Goal: Information Seeking & Learning: Learn about a topic

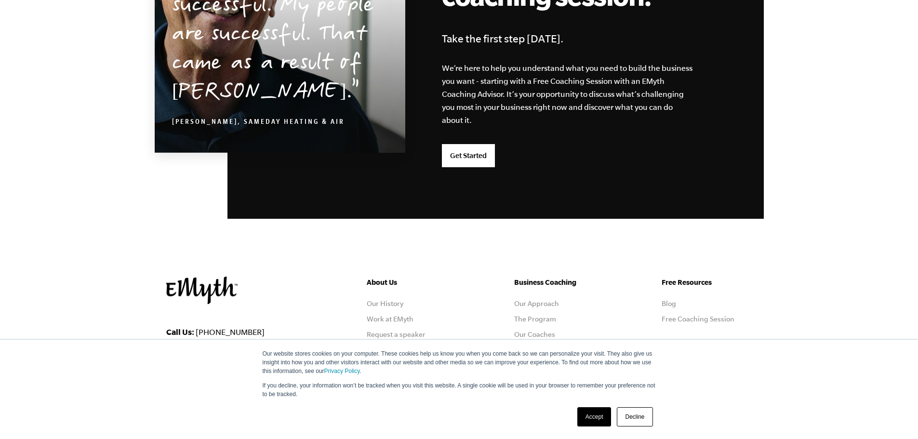
scroll to position [2532, 0]
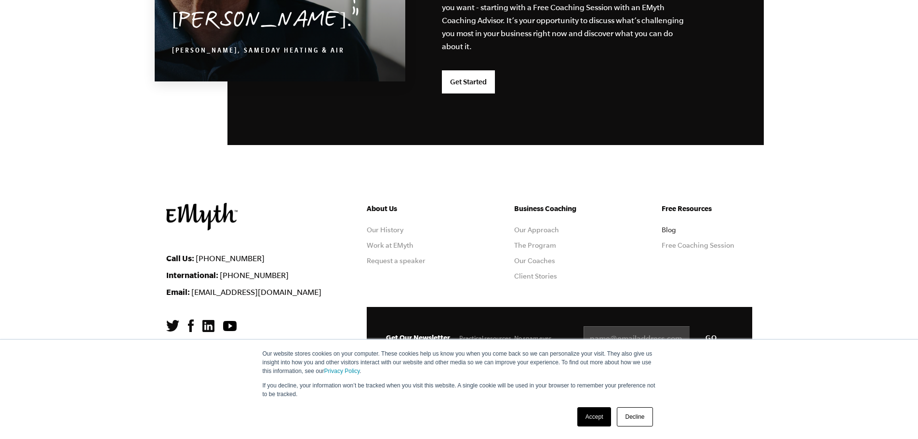
click at [667, 230] on link "Blog" at bounding box center [669, 230] width 14 height 8
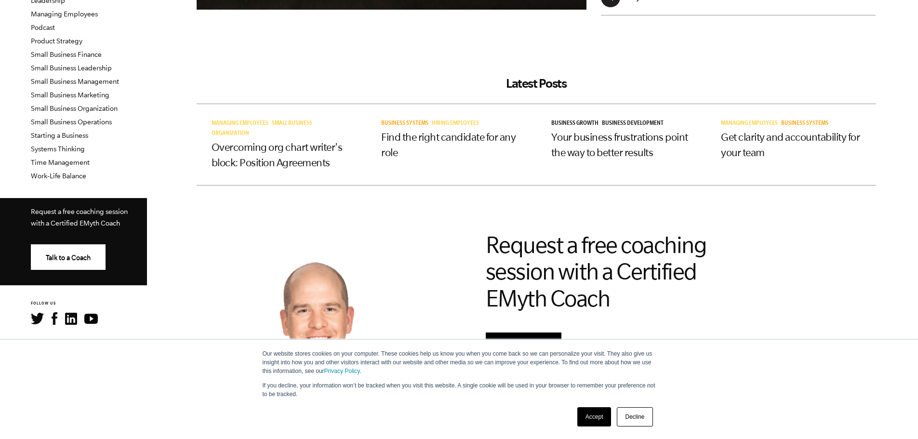
scroll to position [482, 0]
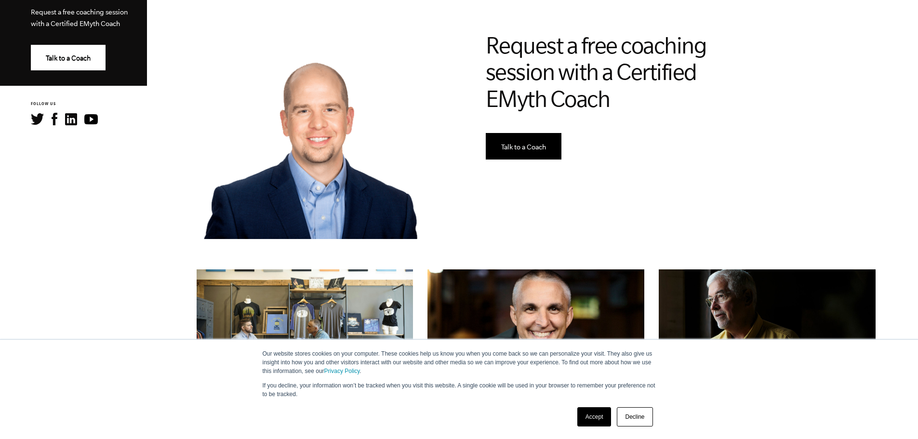
click at [598, 414] on link "Accept" at bounding box center [595, 416] width 34 height 19
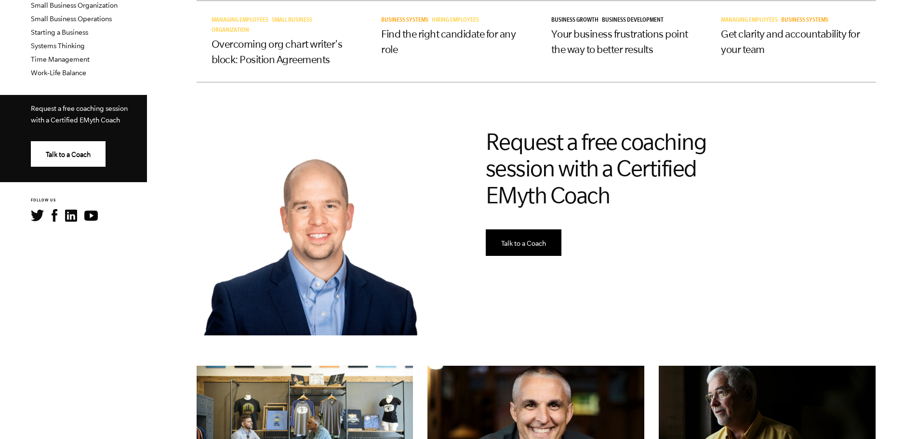
scroll to position [530, 0]
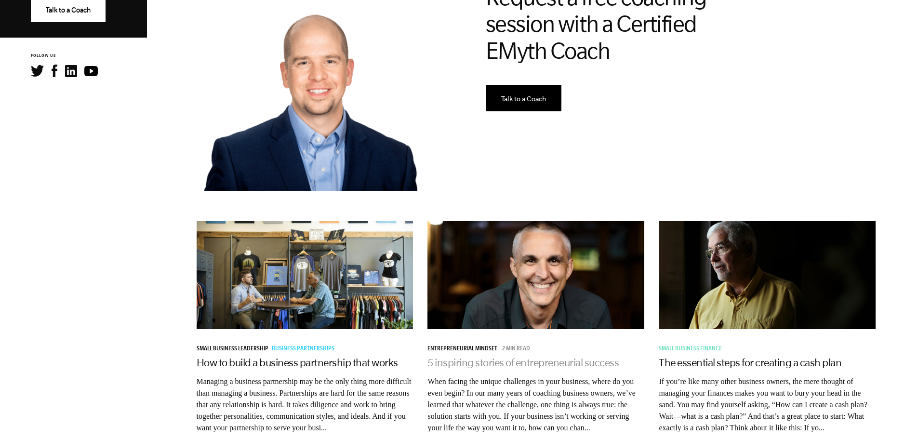
click at [544, 365] on link "5 inspiring stories of entrepreneurial success" at bounding box center [523, 363] width 191 height 12
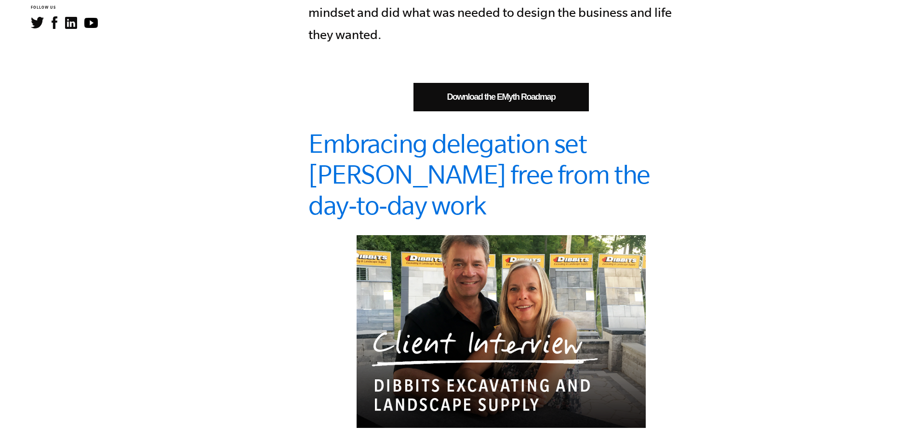
scroll to position [675, 0]
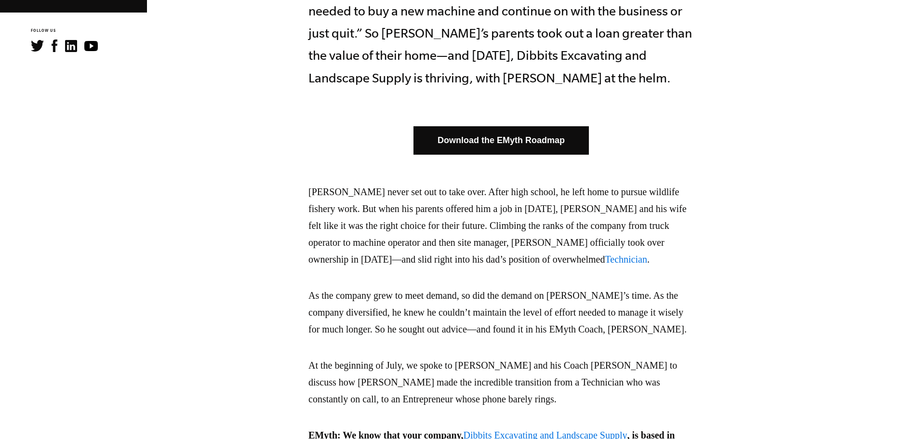
scroll to position [579, 0]
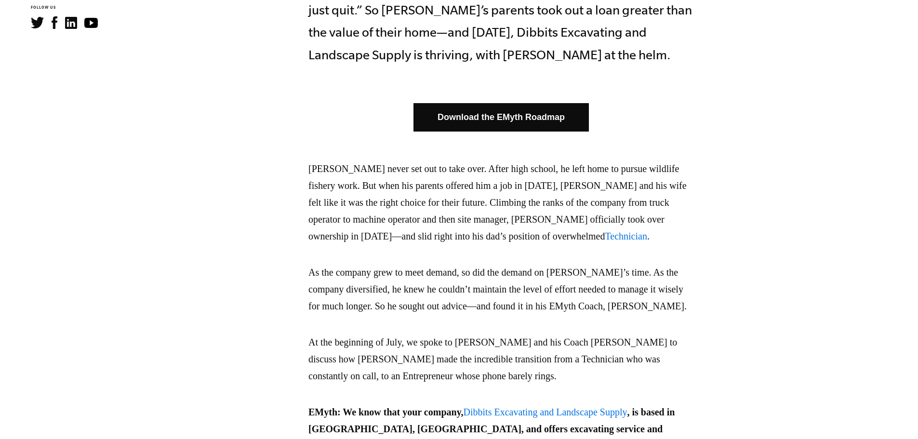
click at [694, 267] on p "As the company grew to meet demand, so did the demand on [PERSON_NAME]’s time. …" at bounding box center [502, 289] width 386 height 51
click at [677, 264] on p "As the company grew to meet demand, so did the demand on [PERSON_NAME]’s time. …" at bounding box center [502, 289] width 386 height 51
